Goal: Navigation & Orientation: Go to known website

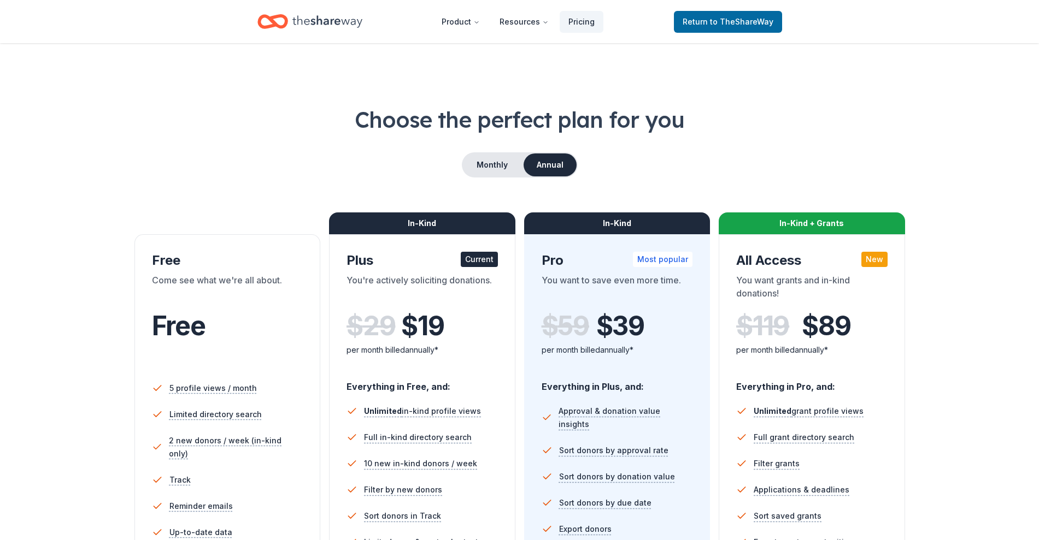
click at [714, 25] on span "to TheShareWay" at bounding box center [741, 21] width 63 height 9
click at [710, 23] on span "Return to TheShareWay" at bounding box center [727, 21] width 91 height 13
click at [699, 21] on span "Return to TheShareWay" at bounding box center [727, 21] width 91 height 13
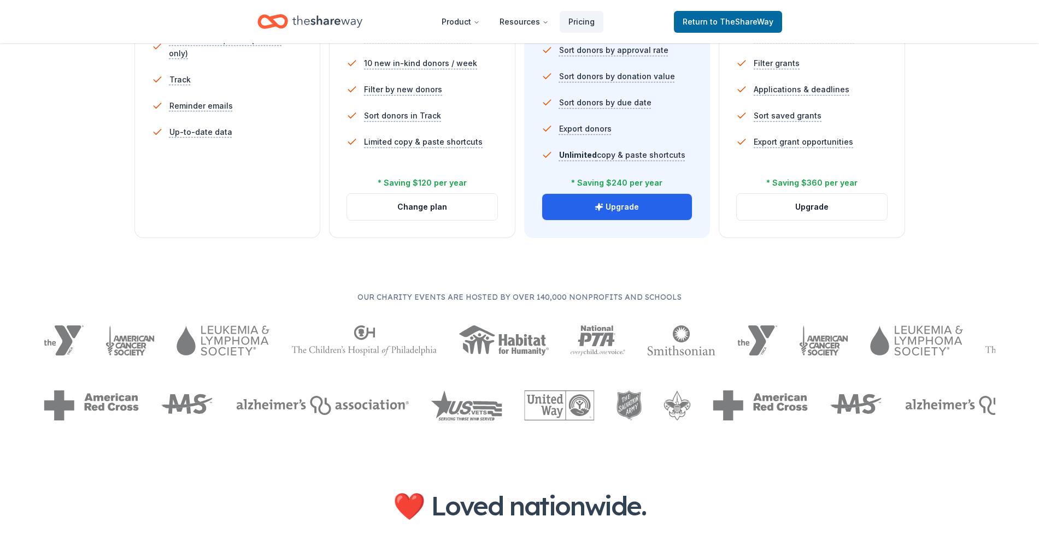
scroll to position [440, 0]
